Goal: Task Accomplishment & Management: Complete application form

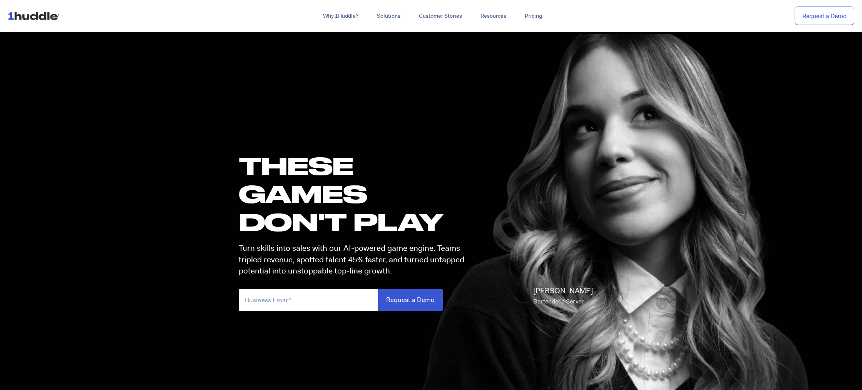
scroll to position [4166, 0]
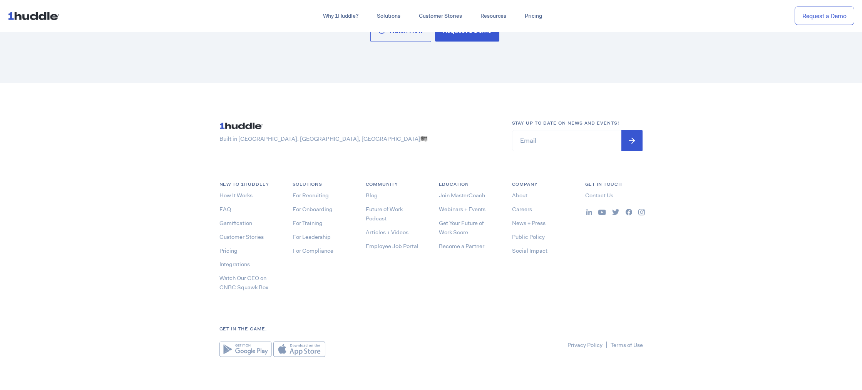
click at [589, 212] on img at bounding box center [589, 212] width 6 height 6
click at [602, 192] on link "Contact Us" at bounding box center [599, 196] width 28 height 8
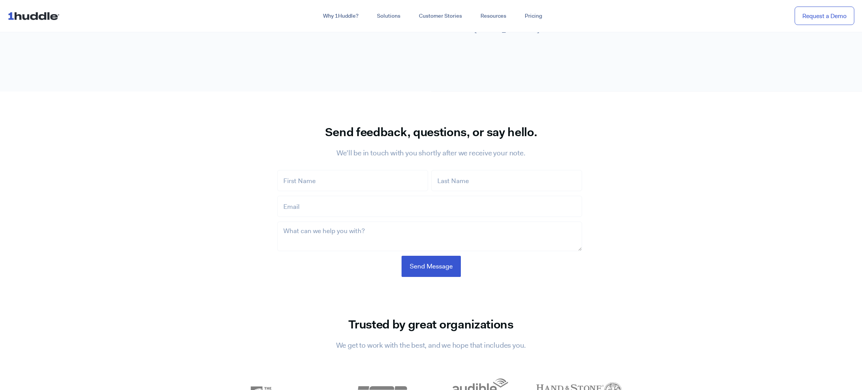
scroll to position [440, 0]
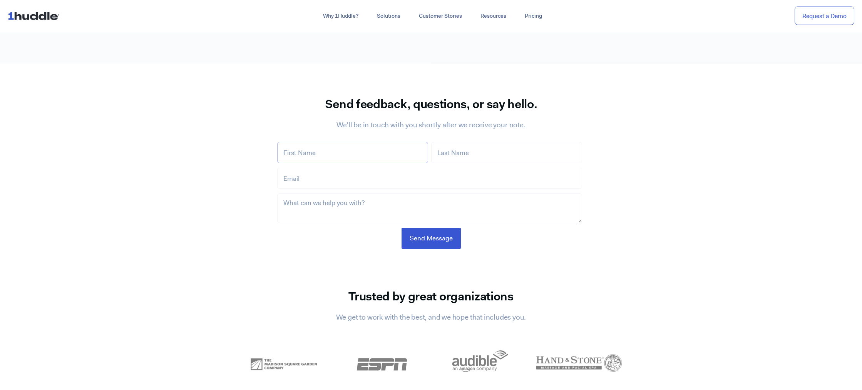
click at [330, 147] on input "First Name *" at bounding box center [352, 152] width 151 height 21
type input "Iskuhi"
type input "Kesaplyan"
click at [350, 179] on input "[EMAIL_ADDRESS][DOMAIN_NAME]" at bounding box center [429, 178] width 305 height 21
type input "[EMAIL_ADDRESS][DOMAIN_NAME]"
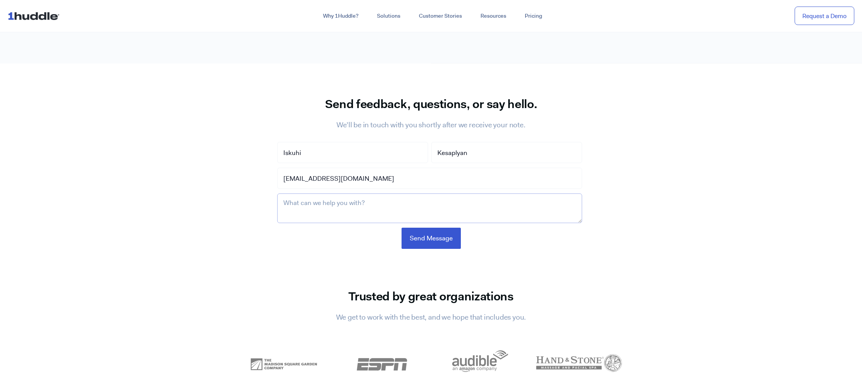
click at [397, 207] on textarea "What can we help you with? *" at bounding box center [429, 208] width 305 height 29
paste textarea "Hey, I'd like to insert a link on your blog. Please, let me know which option i…"
type textarea "Hey, I'd like to insert a link on your blog. Please, let me know which option i…"
click at [426, 238] on input "Send Message" at bounding box center [431, 238] width 59 height 21
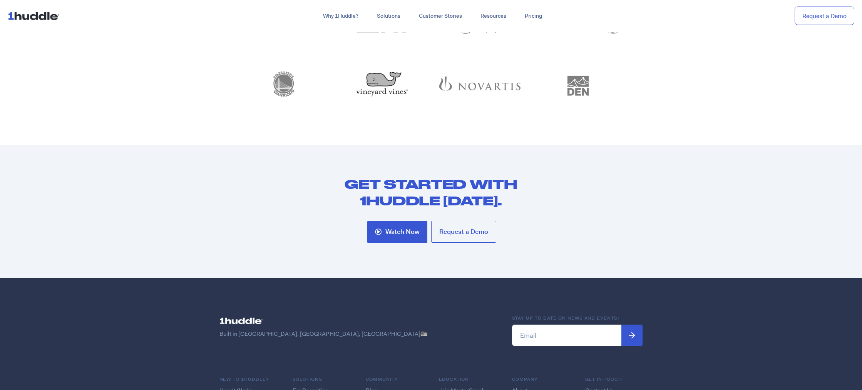
scroll to position [692, 0]
